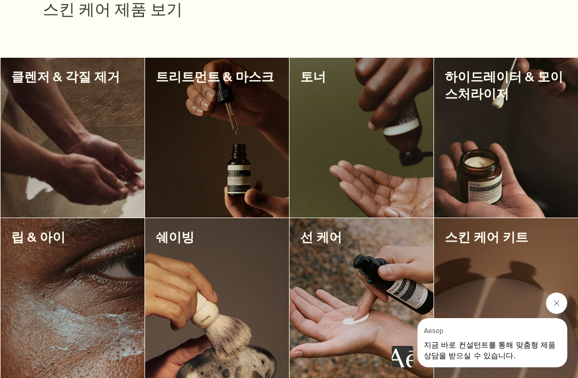
click at [405, 178] on div at bounding box center [362, 138] width 144 height 160
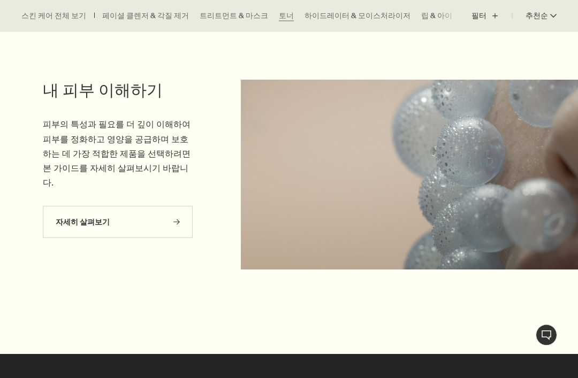
scroll to position [1109, 0]
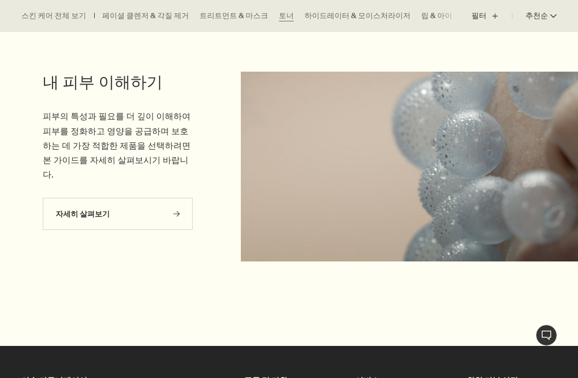
click at [107, 204] on link "자세히 살펴보기 rightArrow" at bounding box center [118, 214] width 150 height 32
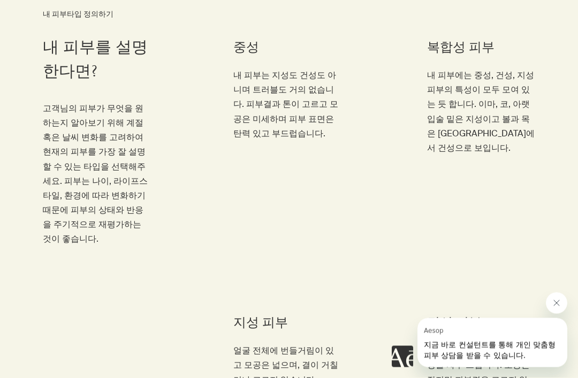
scroll to position [488, 0]
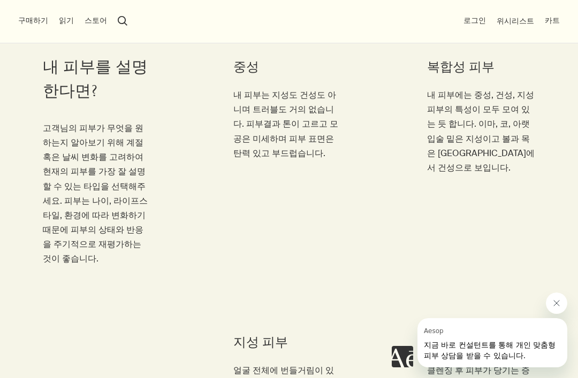
click at [530, 145] on p "내 피부에는 중성, 건성, 지성 피부의 특성이 모두 모여 있는 듯 합니다. 이마, 코, 아랫입술 밑은 지성이고 볼과 목은 중성에서 건성으로 보…" at bounding box center [481, 131] width 108 height 87
click at [503, 198] on span "내 피부는 복합성입니다." at bounding box center [480, 202] width 80 height 8
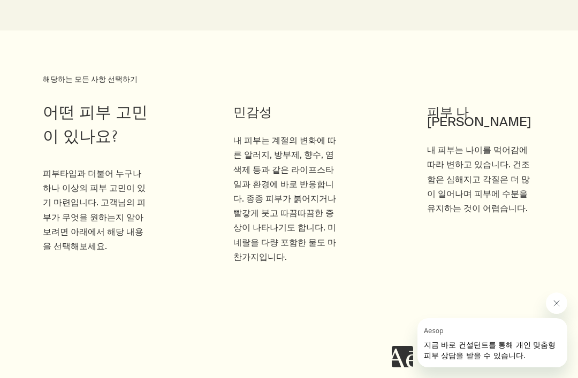
scroll to position [995, 0]
click at [276, 275] on button "내 피부는 민감합니다." at bounding box center [282, 291] width 98 height 32
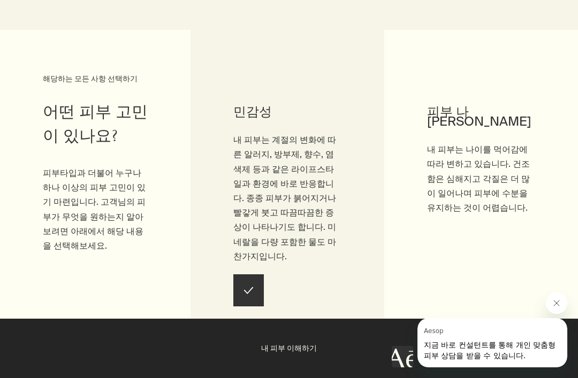
click at [287, 378] on button "내 피부 이해하기" at bounding box center [289, 348] width 578 height 59
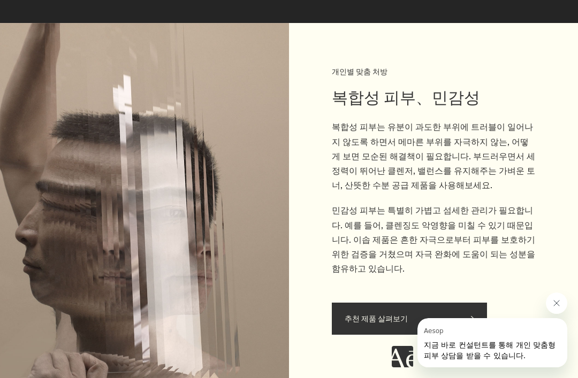
scroll to position [1700, 0]
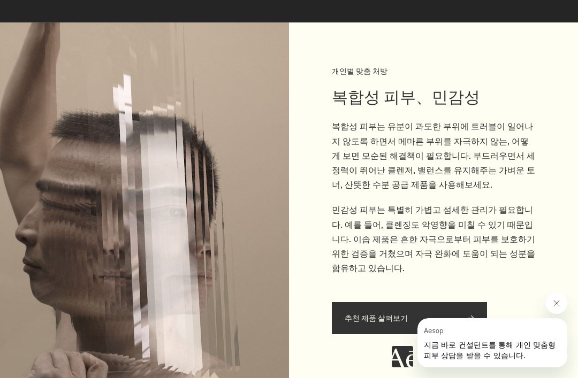
click at [369, 303] on span "추천 제품 살펴보기" at bounding box center [410, 318] width 130 height 31
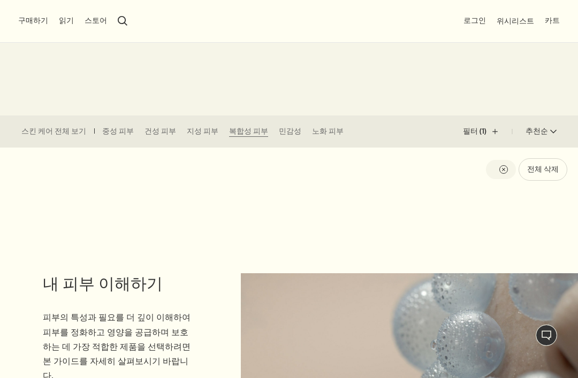
scroll to position [214, 0]
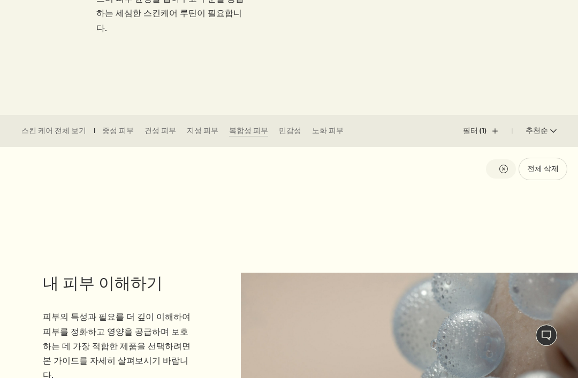
click at [279, 132] on link "민감성" at bounding box center [290, 131] width 22 height 11
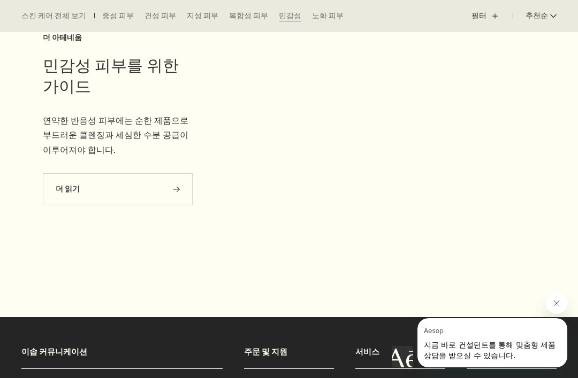
scroll to position [2253, 0]
